Goal: Task Accomplishment & Management: Use online tool/utility

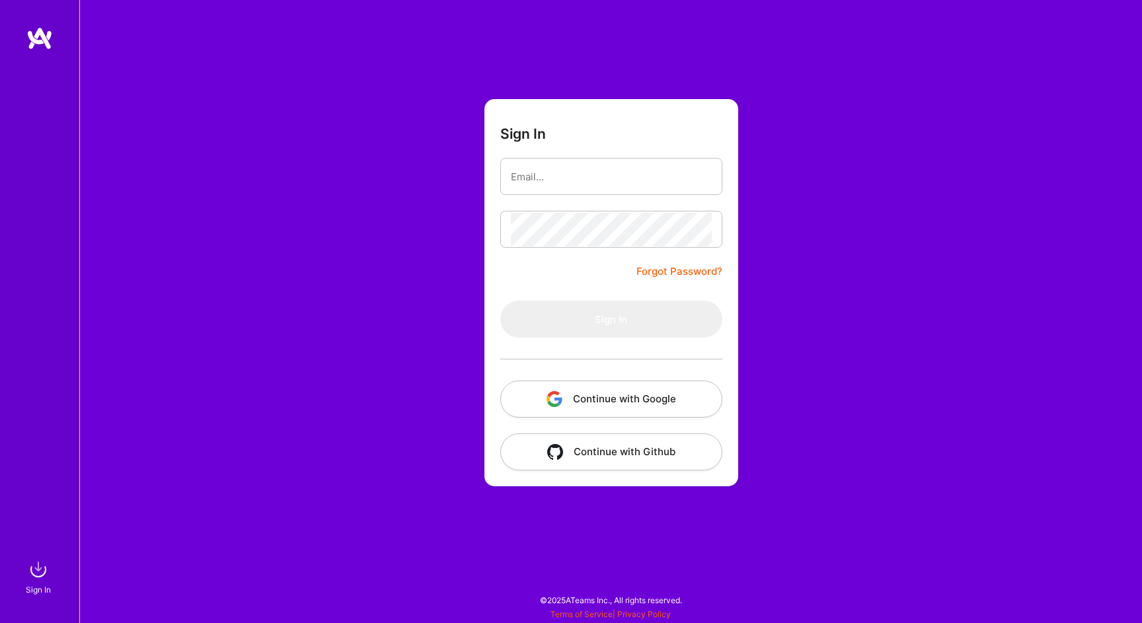
click at [579, 402] on button "Continue with Google" at bounding box center [611, 399] width 222 height 37
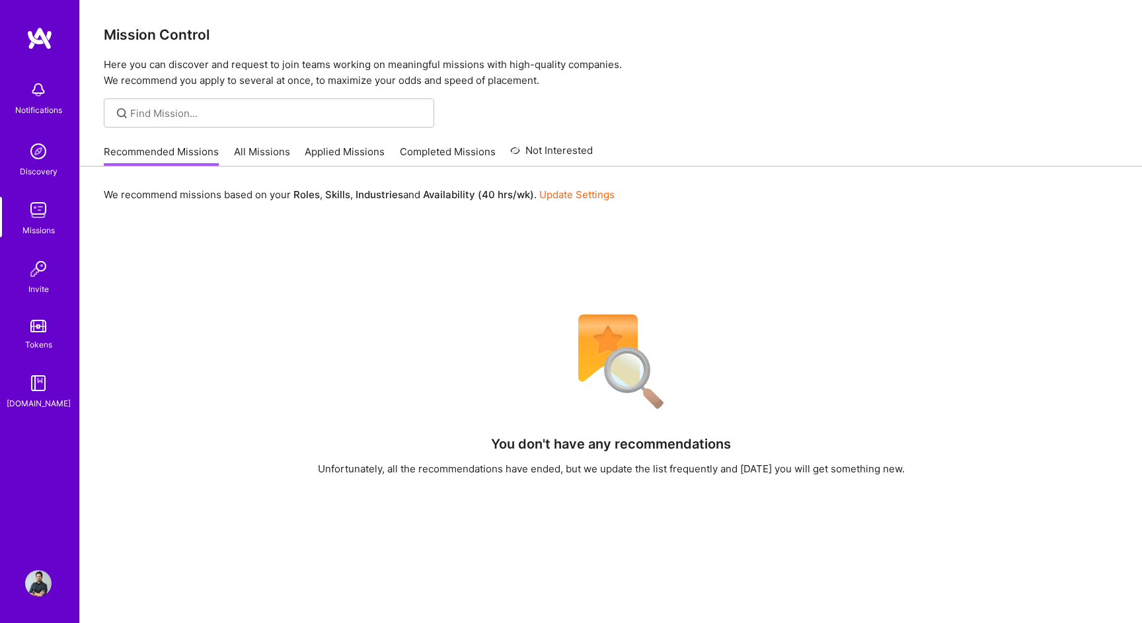
click at [201, 256] on div "We recommend missions based on your Roles , Skills , Industries and Availabilit…" at bounding box center [611, 492] width 1062 height 653
click at [249, 155] on link "All Missions" at bounding box center [262, 156] width 56 height 22
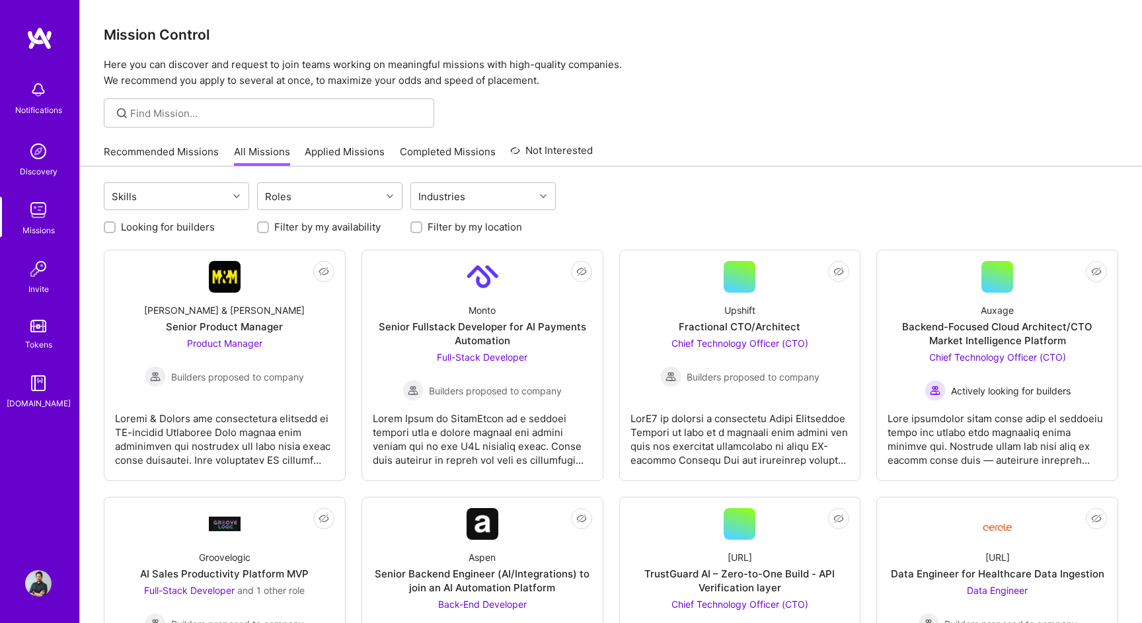
click at [195, 153] on link "Recommended Missions" at bounding box center [161, 156] width 115 height 22
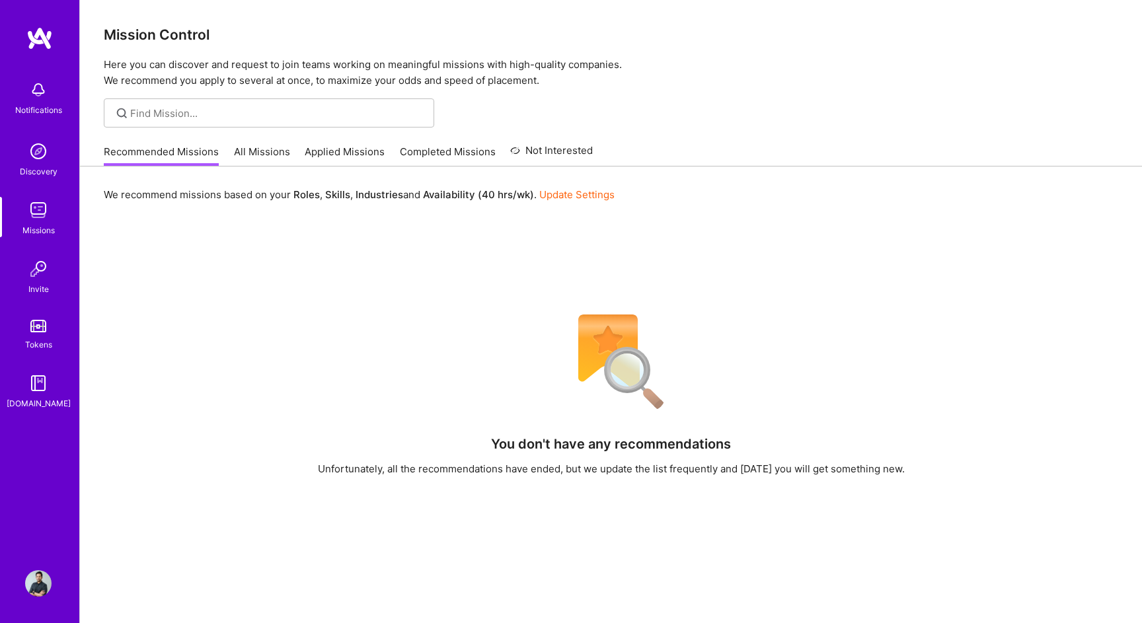
click at [248, 153] on link "All Missions" at bounding box center [262, 156] width 56 height 22
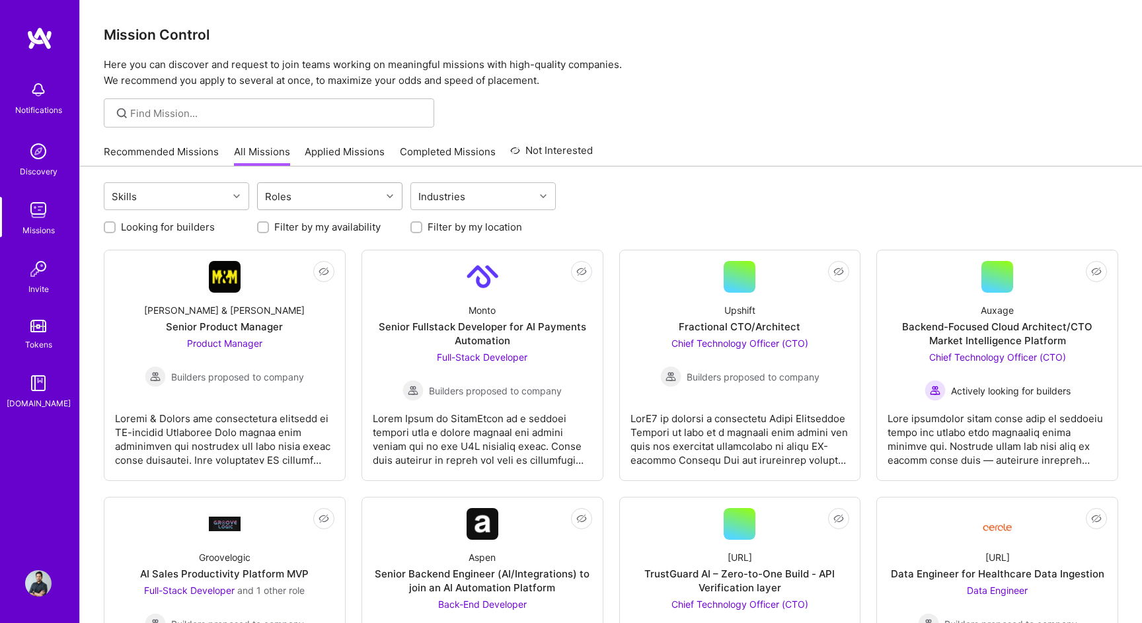
click at [389, 196] on icon at bounding box center [389, 196] width 7 height 7
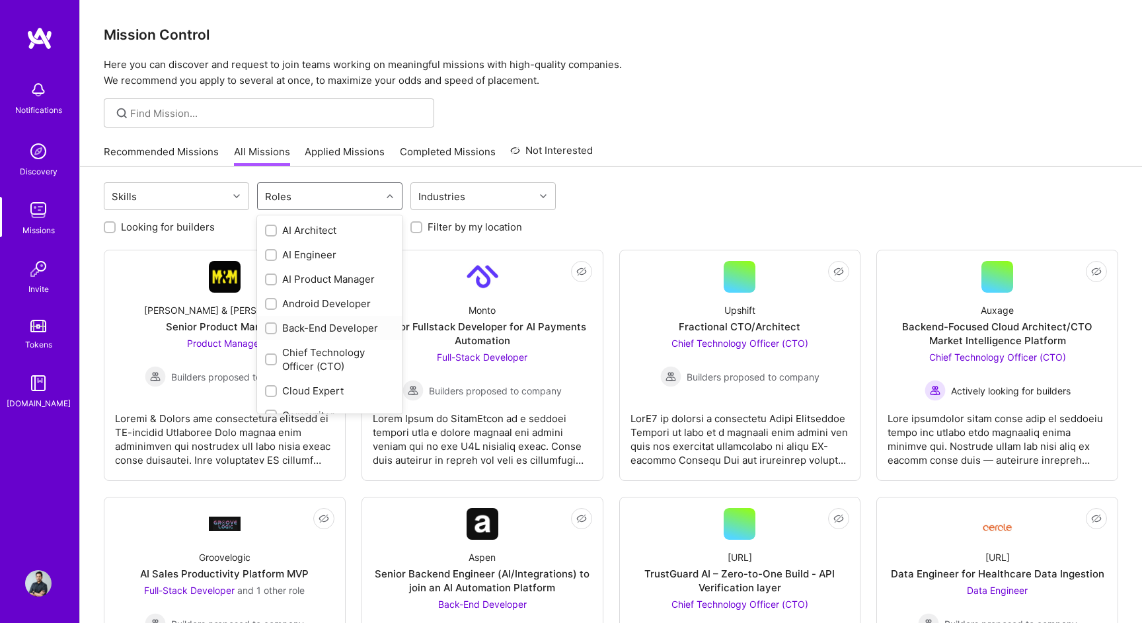
click at [270, 328] on input "checkbox" at bounding box center [272, 328] width 9 height 9
checkbox input "true"
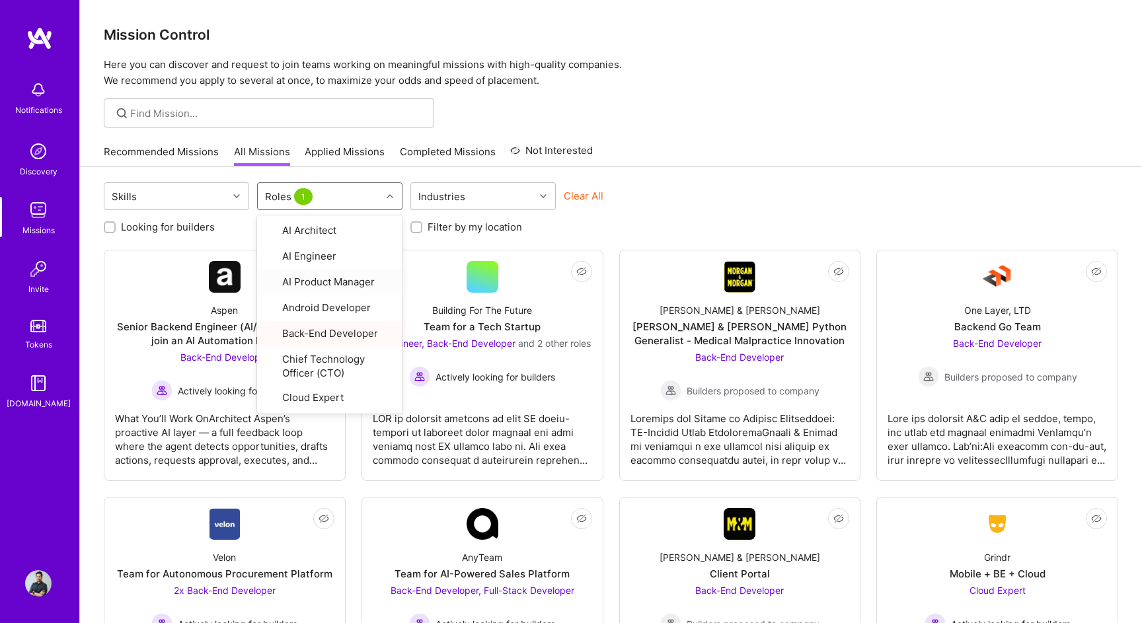
click at [645, 217] on div "Looking for builders Filter by my availability Filter by my location" at bounding box center [611, 223] width 1014 height 20
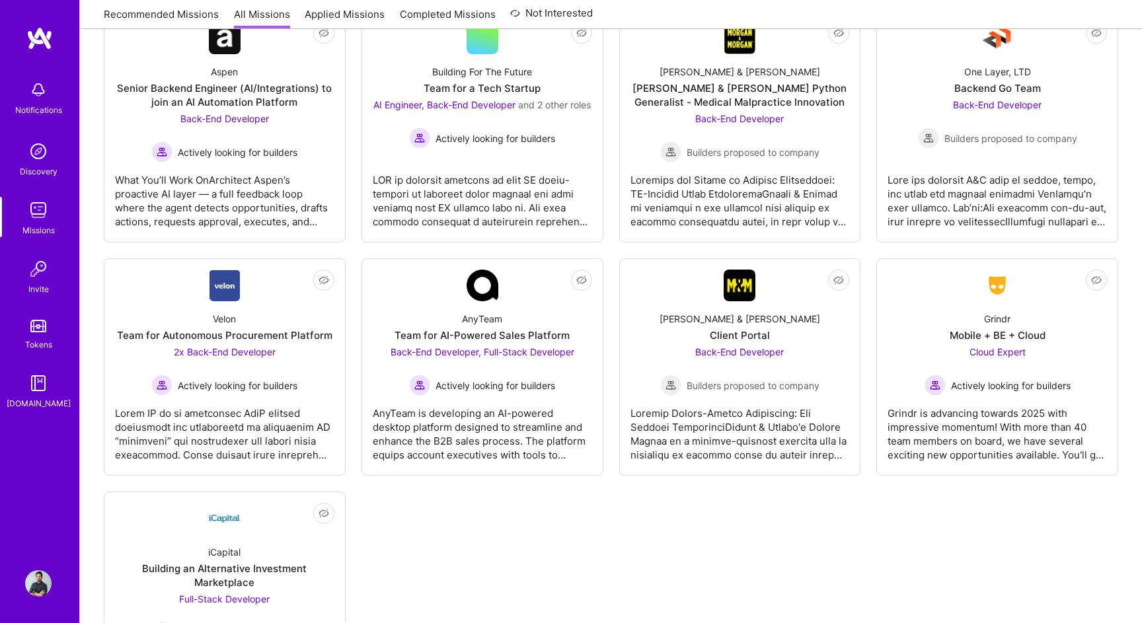
scroll to position [314, 0]
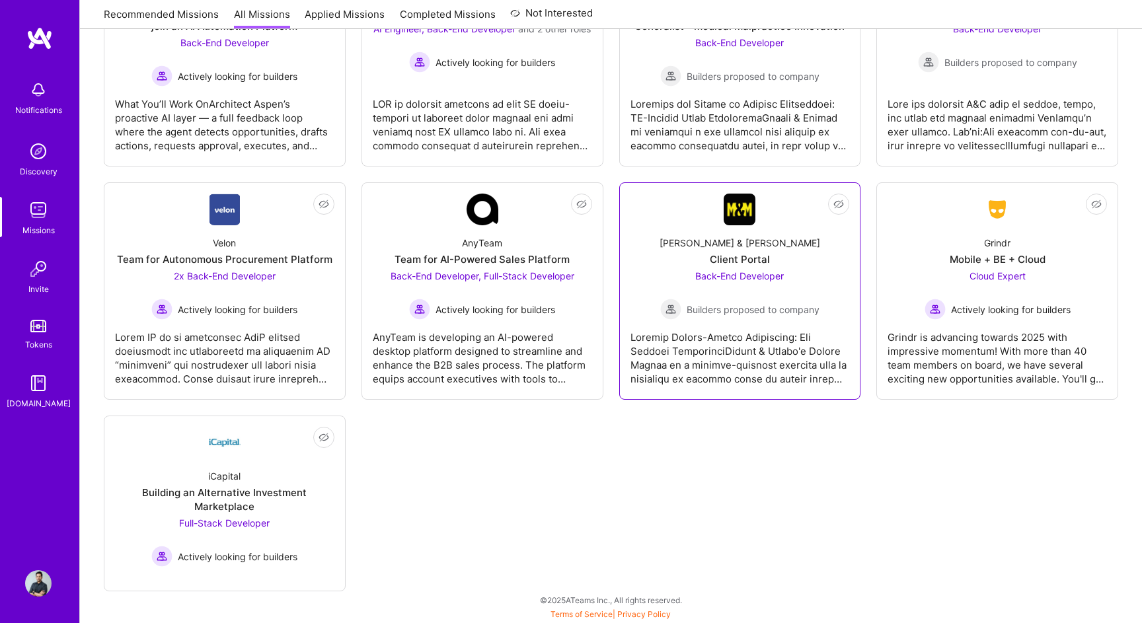
click at [723, 219] on link "Not Interested [PERSON_NAME] & [PERSON_NAME] Client Portal Back-End Developer B…" at bounding box center [739, 291] width 219 height 195
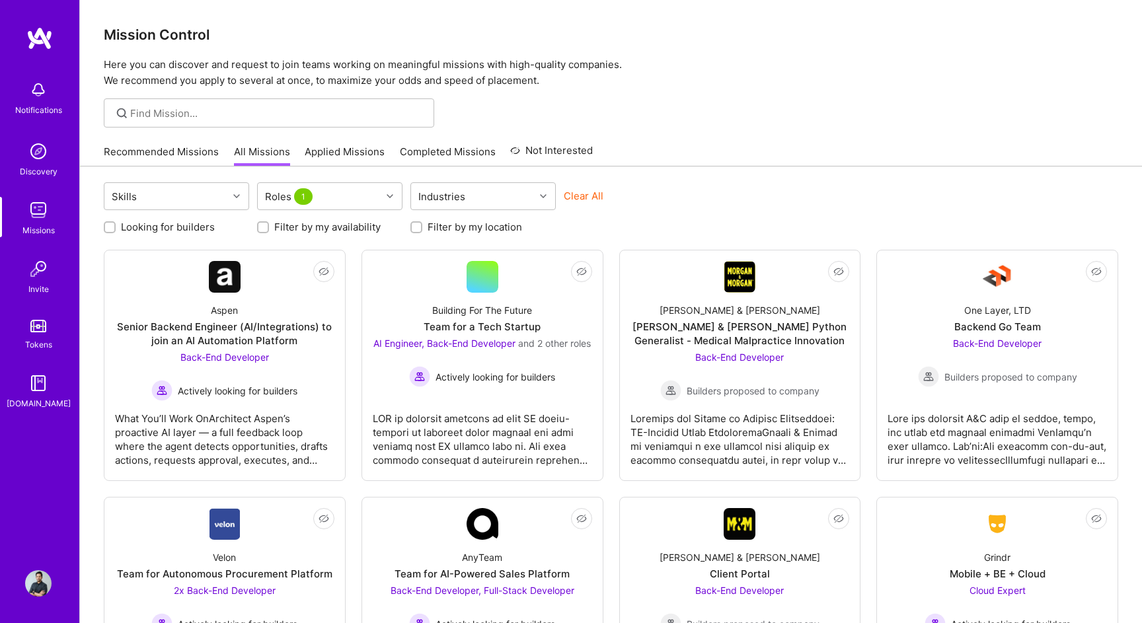
click at [110, 229] on input "Looking for builders" at bounding box center [110, 227] width 9 height 9
checkbox input "true"
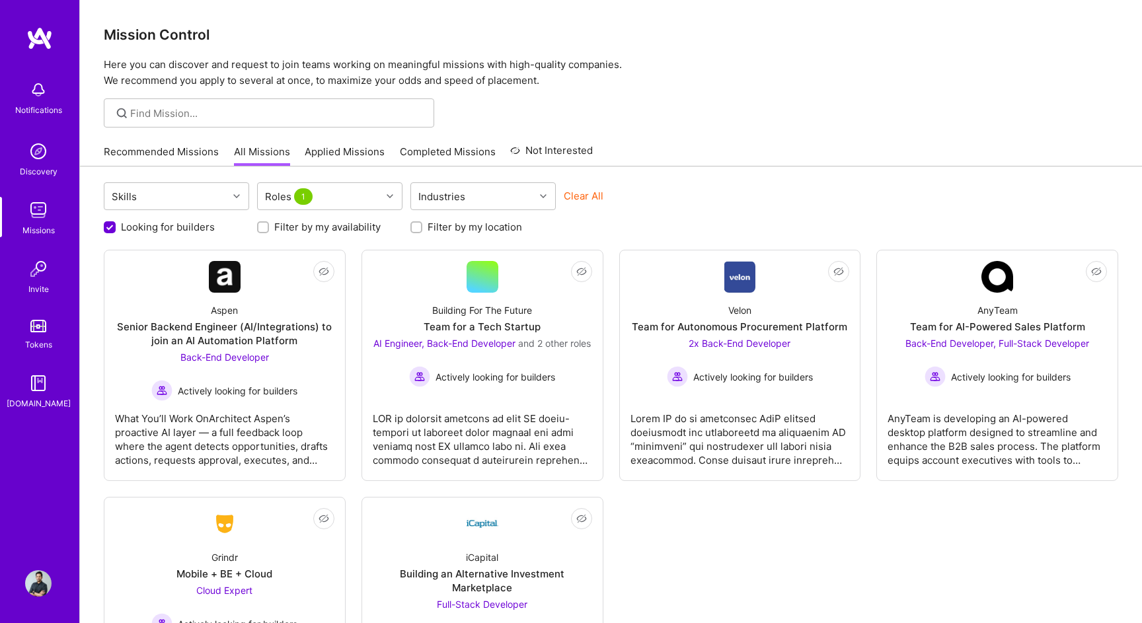
click at [817, 170] on div "Skills Roles 1 Industries Clear All Looking for builders Filter by my availabil…" at bounding box center [611, 455] width 1062 height 579
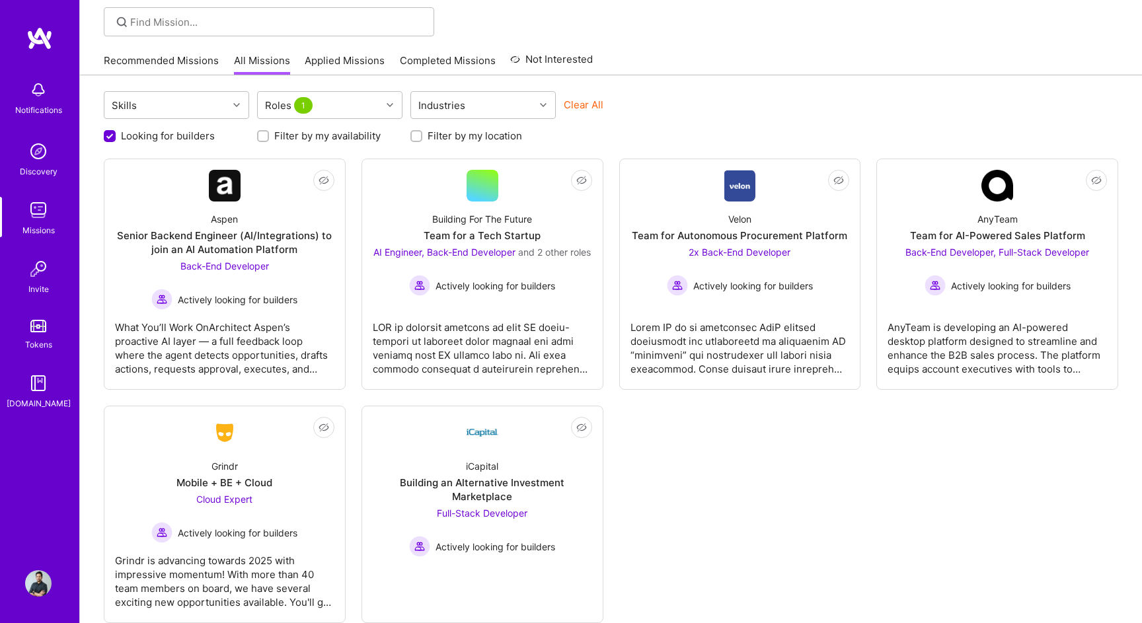
scroll to position [123, 0]
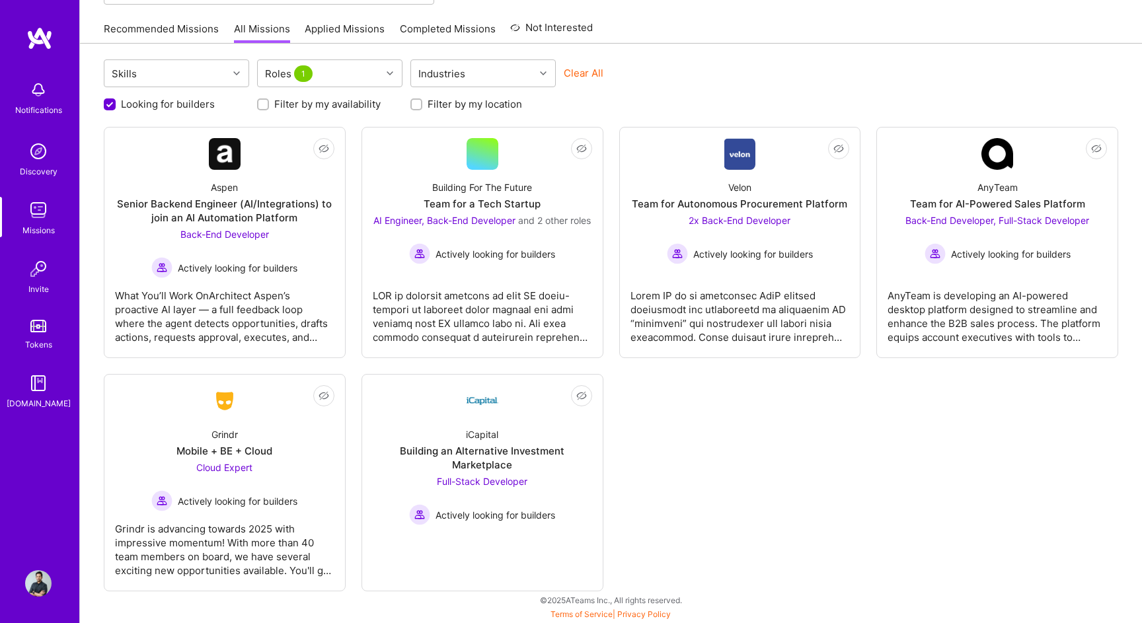
click at [770, 423] on div "Not Interested Aspen Senior Backend Engineer (AI/Integrations) to join an AI Au…" at bounding box center [611, 359] width 1014 height 464
click at [256, 249] on div "Back-End Developer Actively looking for builders" at bounding box center [224, 252] width 146 height 51
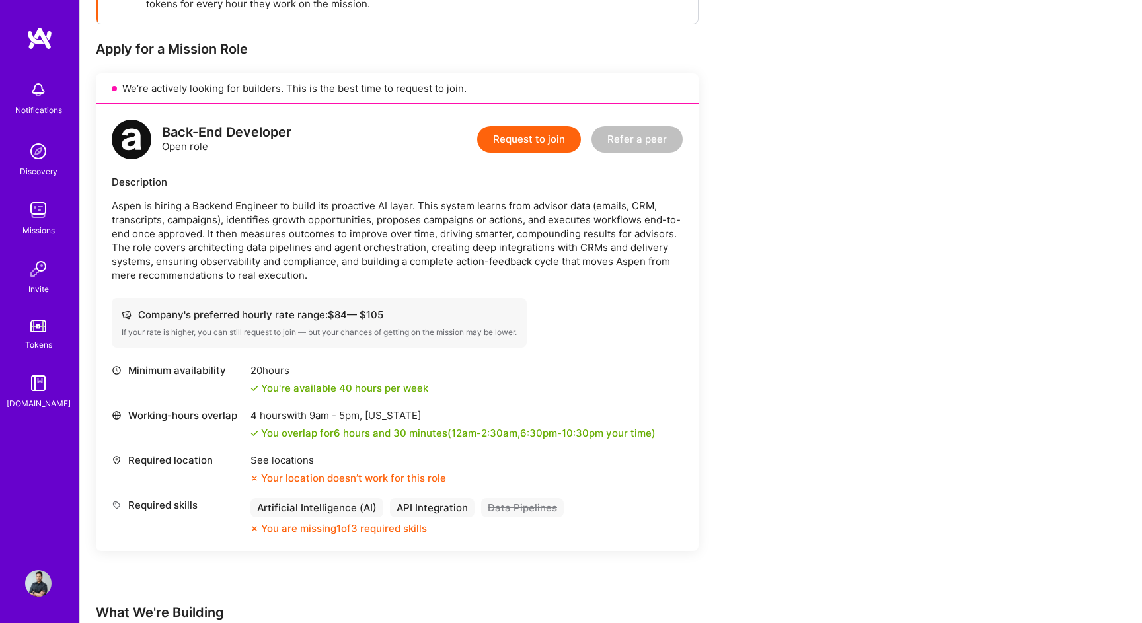
scroll to position [238, 0]
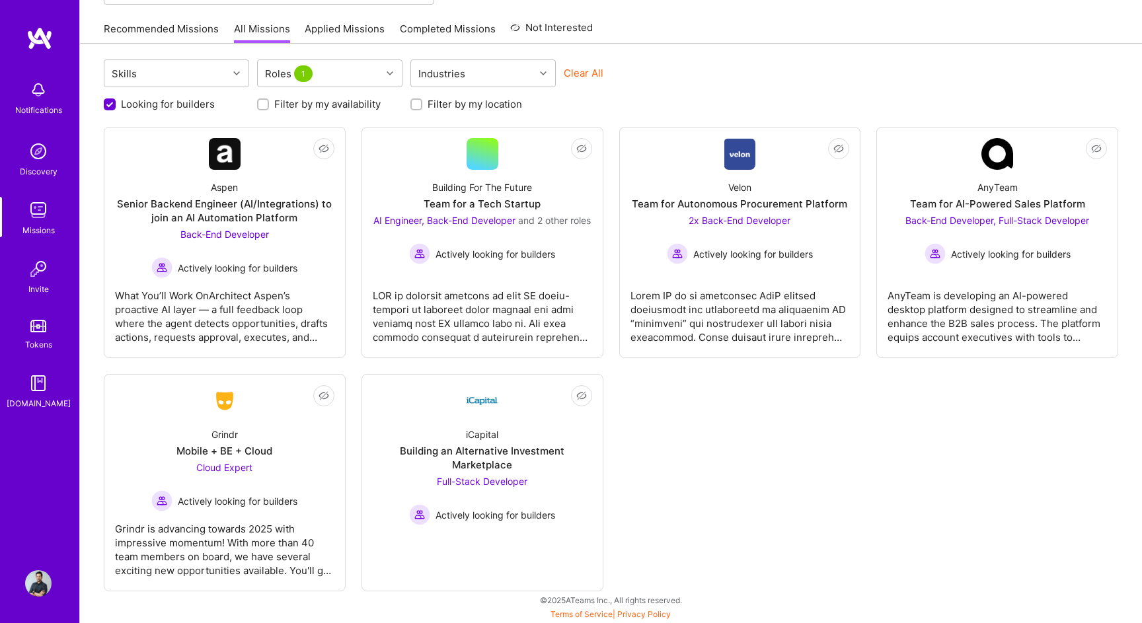
scroll to position [123, 0]
click at [181, 26] on link "Recommended Missions" at bounding box center [161, 33] width 115 height 22
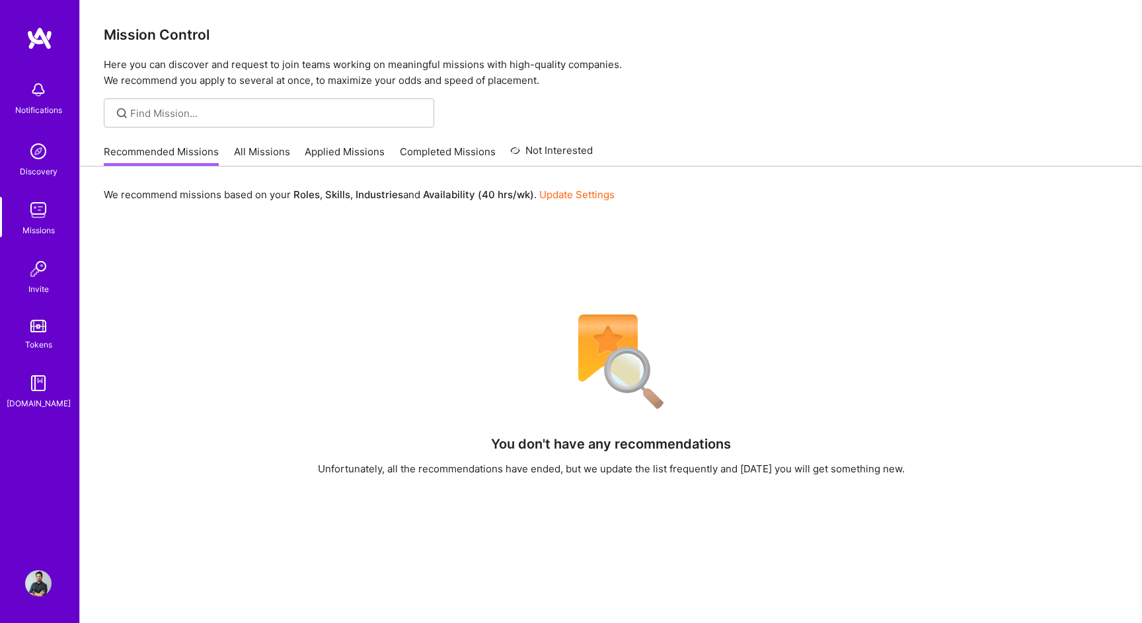
click at [262, 149] on link "All Missions" at bounding box center [262, 156] width 56 height 22
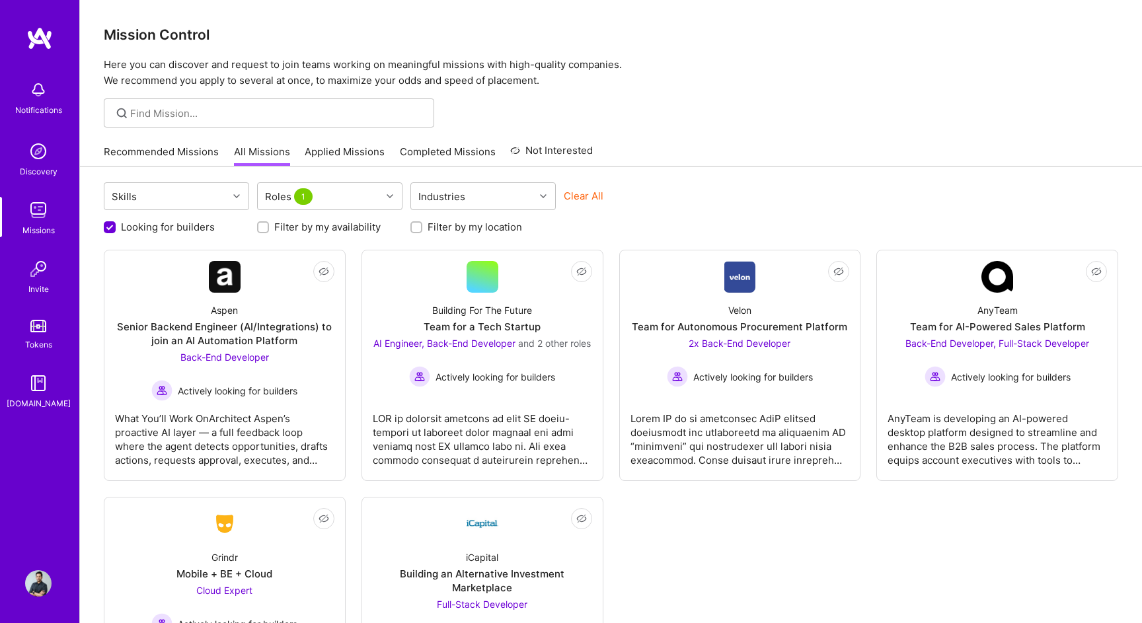
click at [416, 228] on input "Filter by my location" at bounding box center [417, 227] width 9 height 9
checkbox input "true"
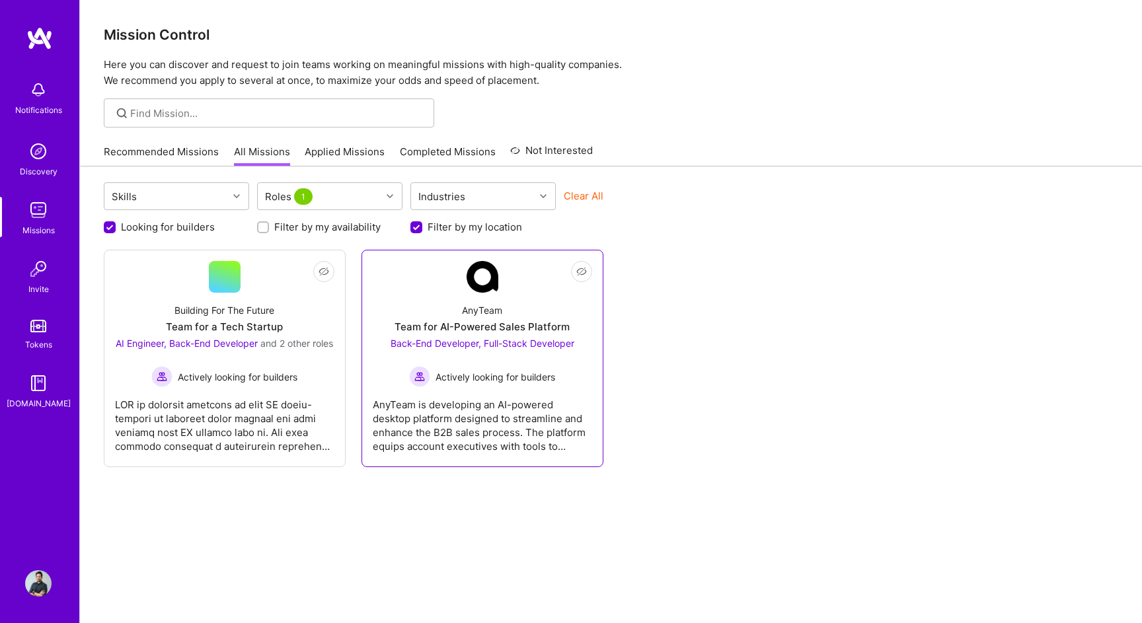
click at [560, 327] on div "Team for AI-Powered Sales Platform" at bounding box center [481, 327] width 175 height 14
